Goal: Information Seeking & Learning: Learn about a topic

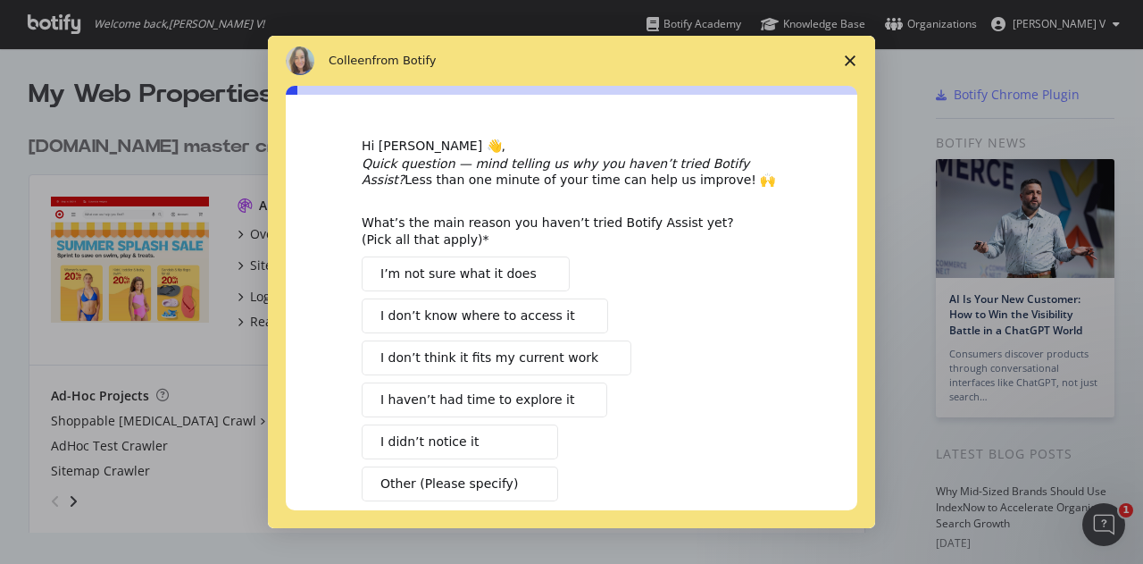
click at [853, 58] on polygon "Close survey" at bounding box center [850, 60] width 11 height 11
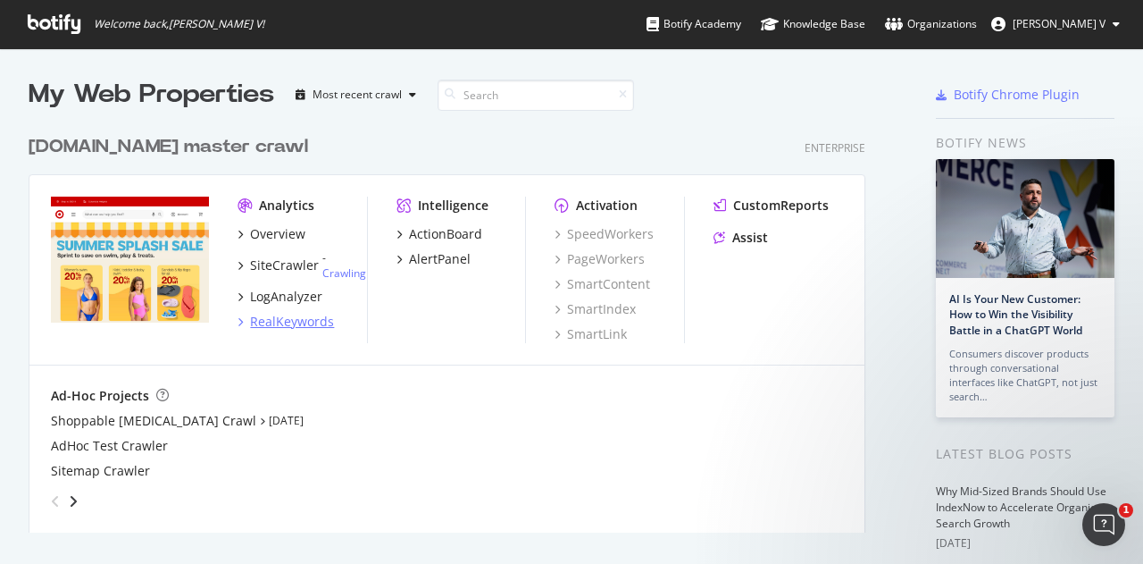
click at [240, 323] on icon "grid" at bounding box center [240, 321] width 5 height 9
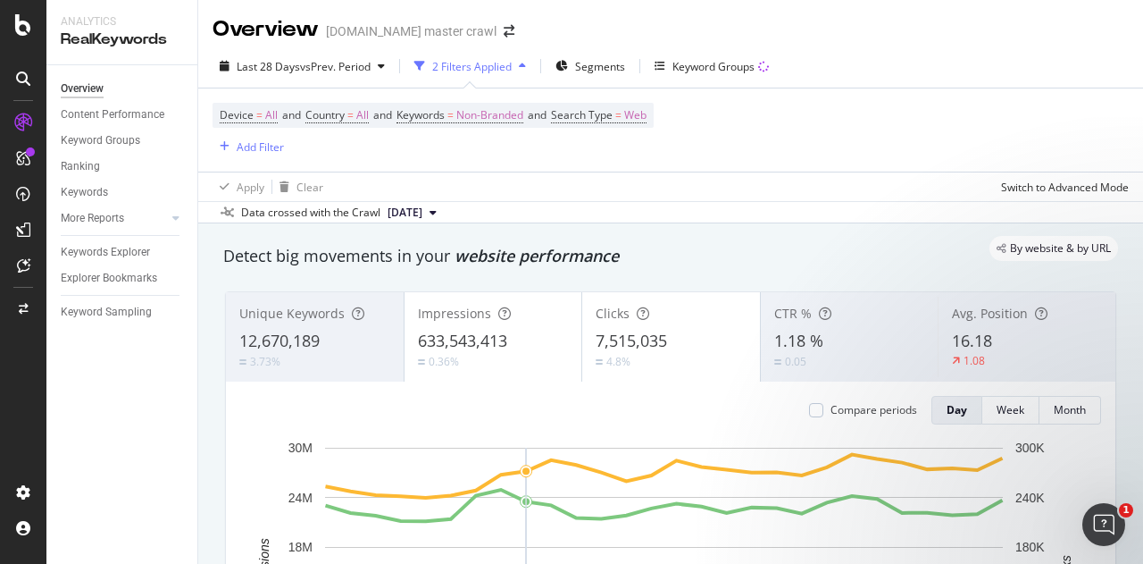
click at [492, 63] on div "2 Filters Applied" at bounding box center [472, 66] width 80 height 15
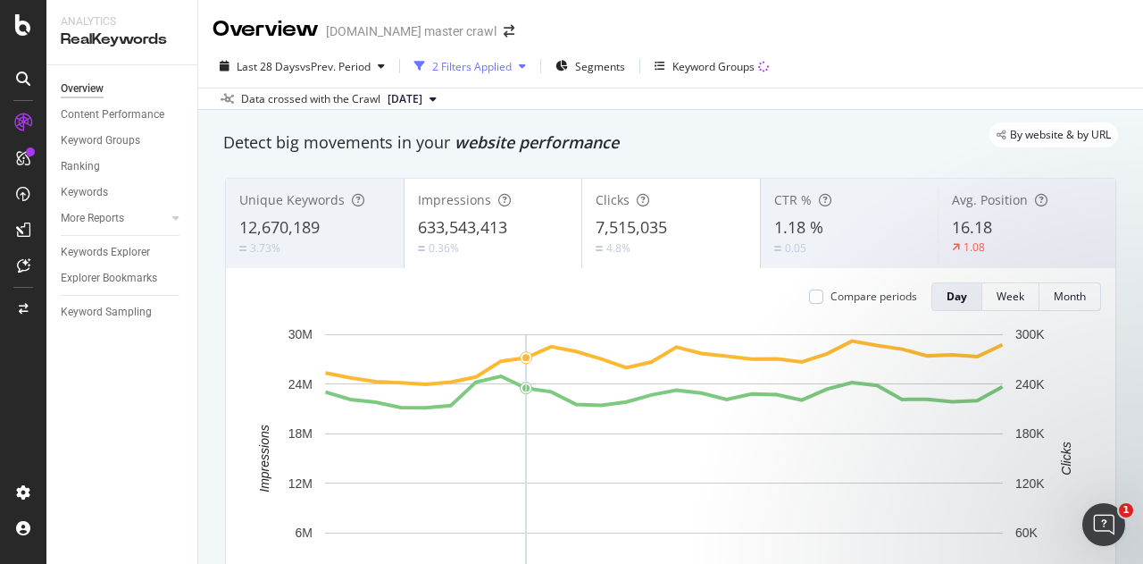
click at [472, 62] on div "2 Filters Applied" at bounding box center [472, 66] width 80 height 15
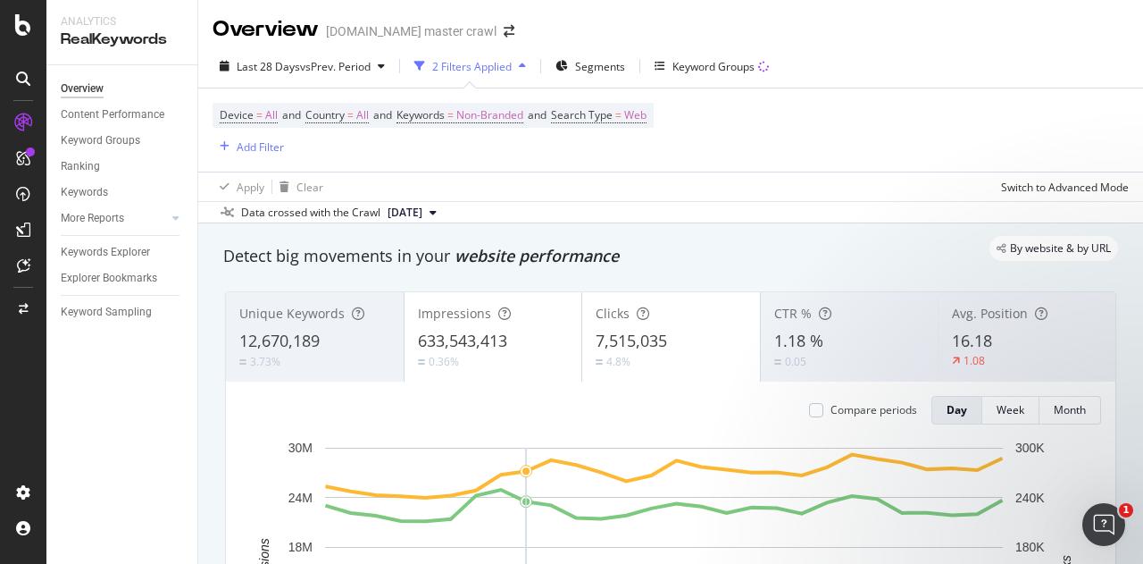
click at [472, 62] on div "2 Filters Applied" at bounding box center [472, 66] width 80 height 15
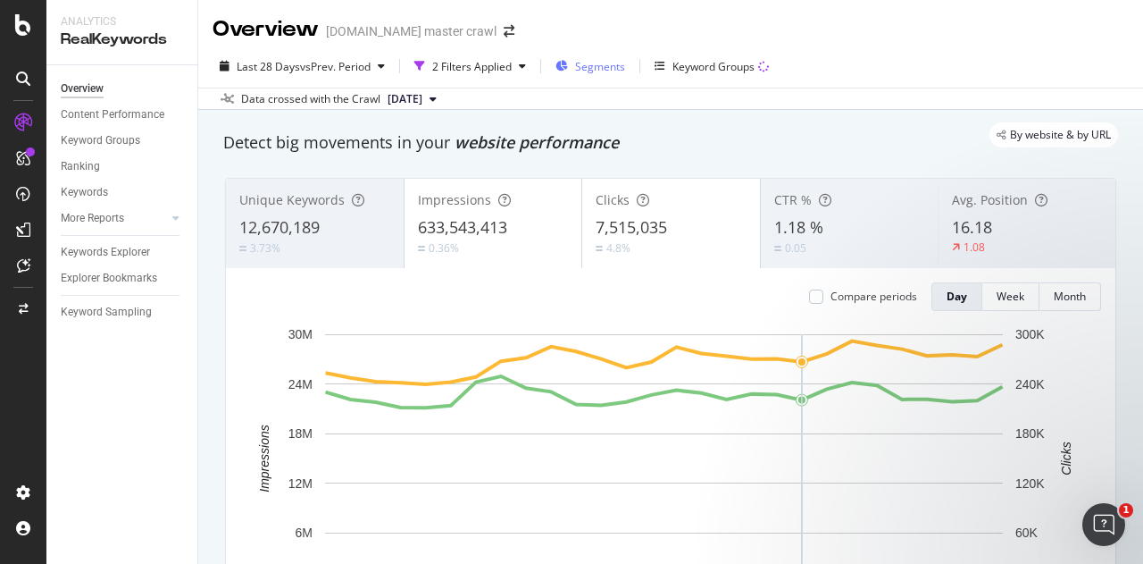
click at [625, 71] on span "Segments" at bounding box center [600, 66] width 50 height 15
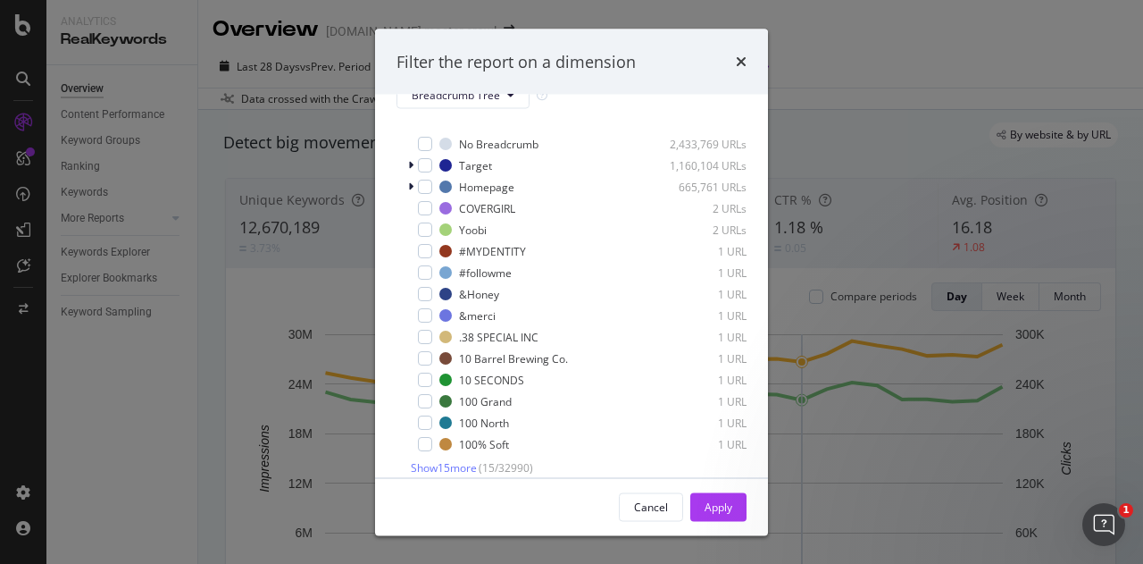
scroll to position [54, 0]
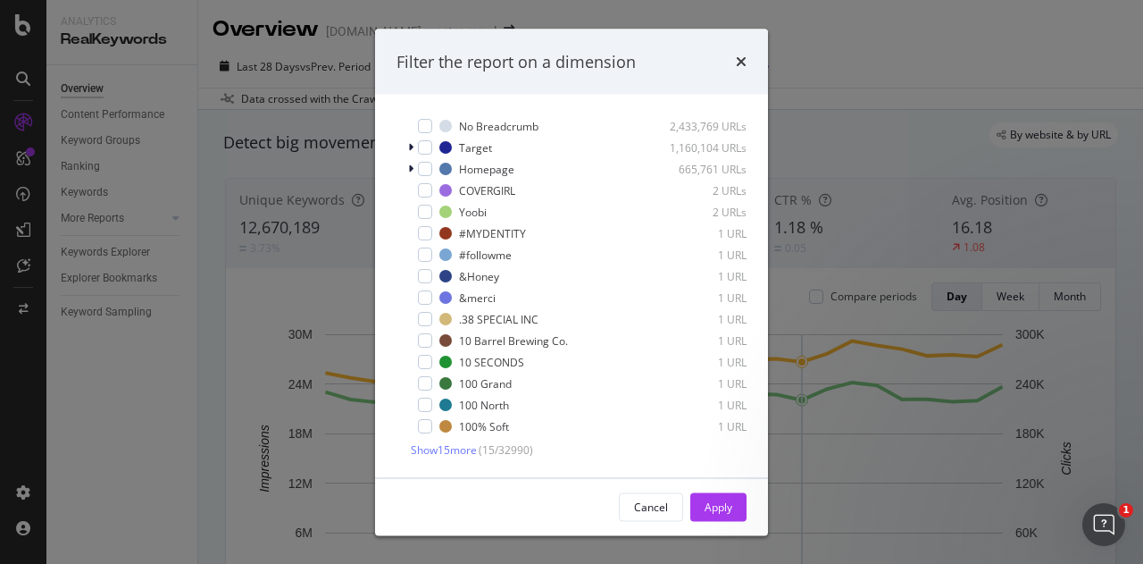
click at [734, 72] on div "Filter the report on a dimension" at bounding box center [572, 61] width 350 height 23
click at [747, 61] on div "Filter the report on a dimension" at bounding box center [571, 62] width 393 height 66
click at [738, 63] on icon "times" at bounding box center [741, 61] width 11 height 14
